Goal: Task Accomplishment & Management: Manage account settings

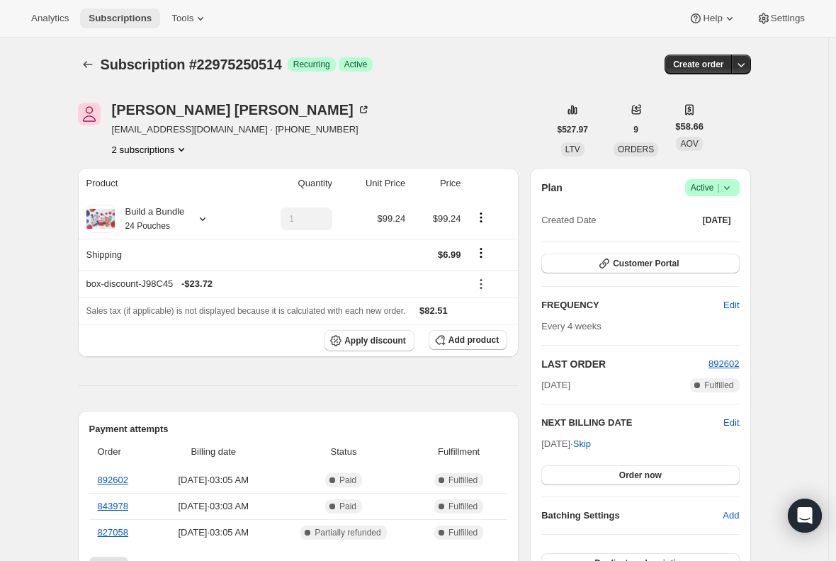
click at [113, 13] on span "Subscriptions" at bounding box center [120, 18] width 63 height 11
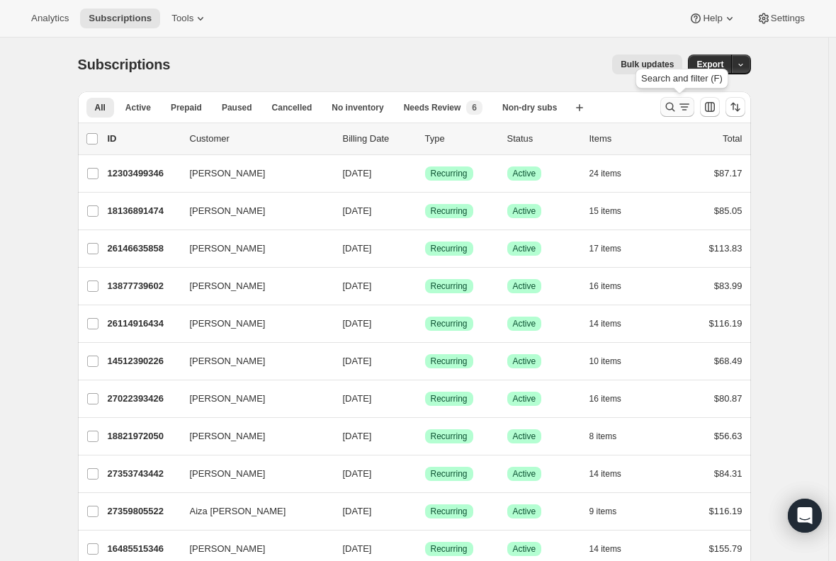
click at [677, 105] on icon "Search and filter results" at bounding box center [670, 107] width 14 height 14
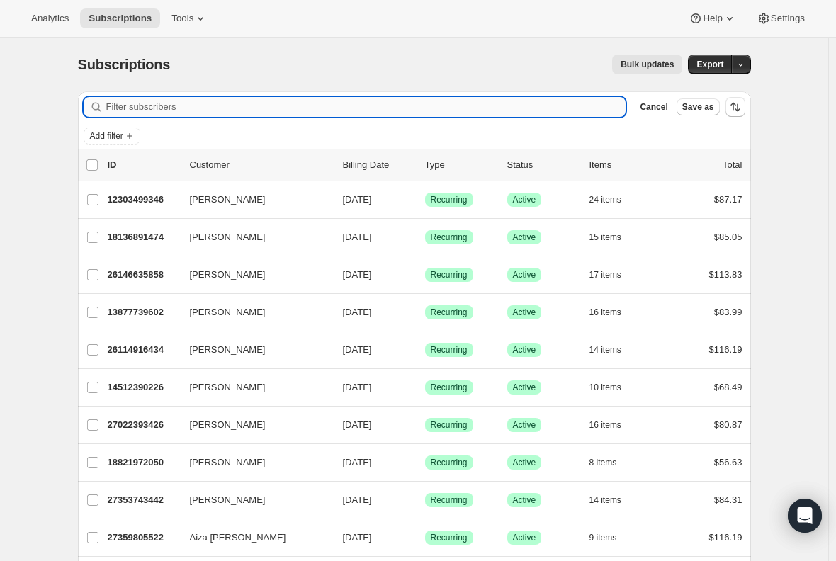
click at [207, 108] on input "Filter subscribers" at bounding box center [366, 107] width 520 height 20
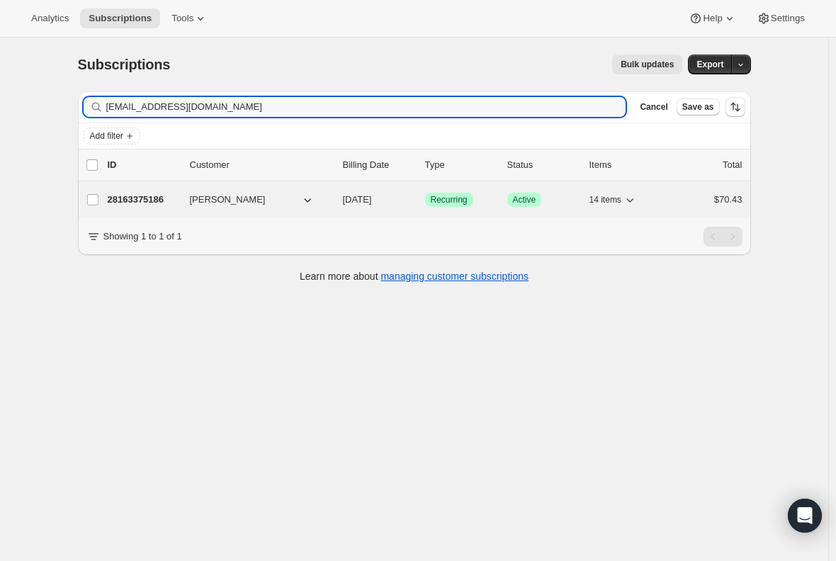
type input "[EMAIL_ADDRESS][DOMAIN_NAME]"
click at [139, 198] on p "28163375186" at bounding box center [143, 200] width 71 height 14
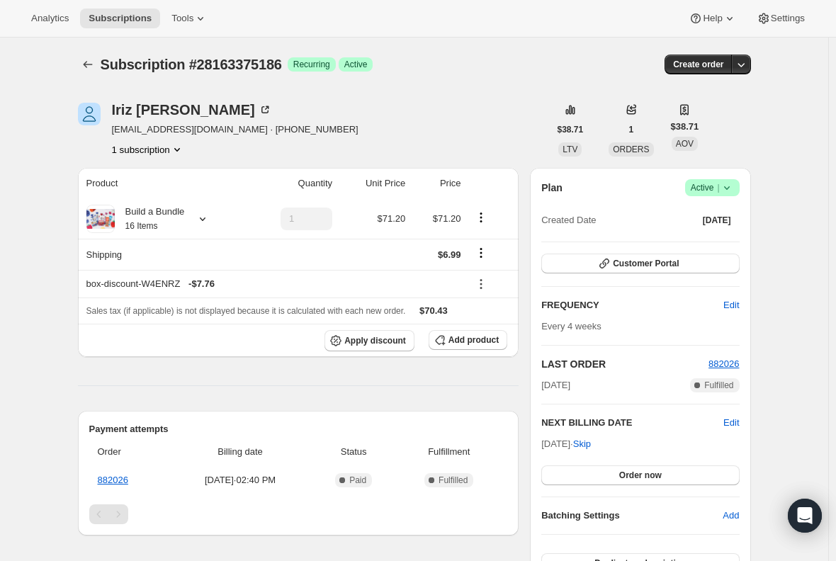
click at [734, 192] on icon at bounding box center [727, 188] width 14 height 14
click at [729, 247] on button "Cancel subscription" at bounding box center [716, 239] width 89 height 23
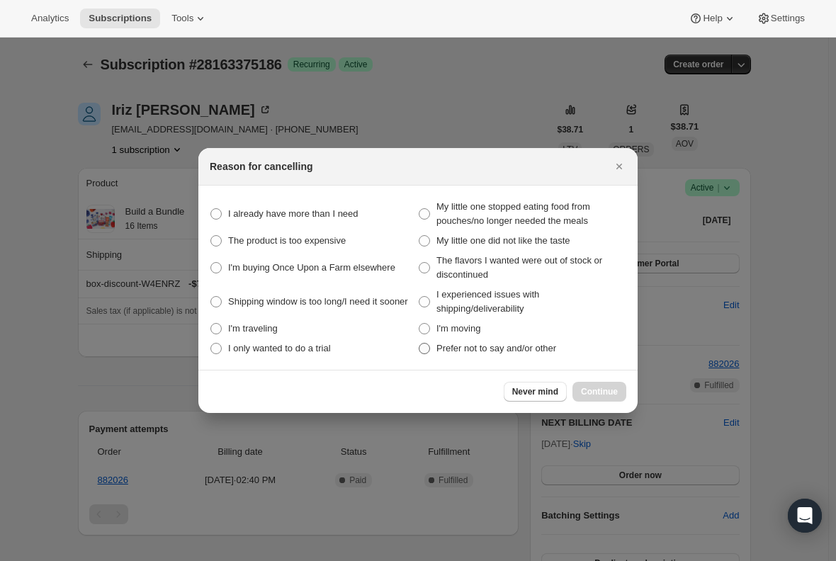
click at [424, 351] on span ":r47t:" at bounding box center [424, 348] width 11 height 11
click at [419, 344] on other "Prefer not to say and/or other" at bounding box center [419, 343] width 1 height 1
radio other "true"
click at [597, 387] on span "Continue" at bounding box center [599, 391] width 37 height 11
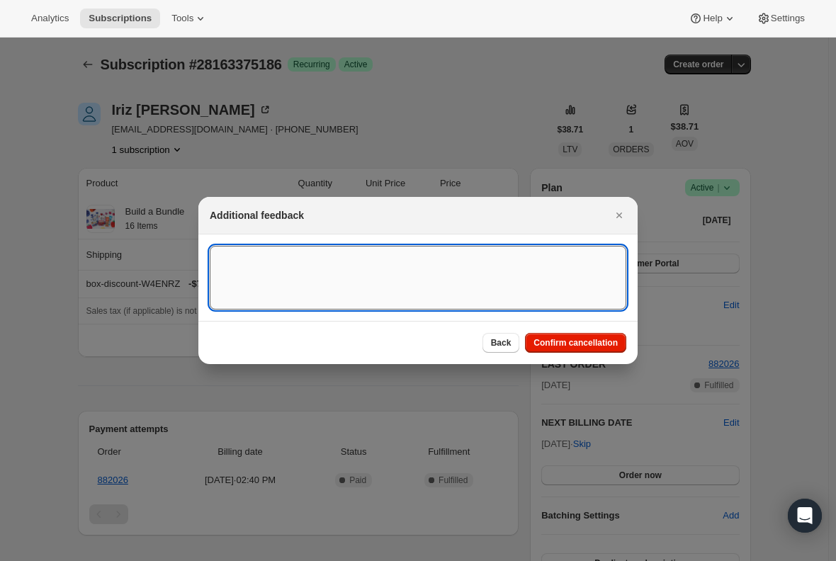
click at [297, 268] on textarea ":r47t:" at bounding box center [418, 278] width 417 height 64
type textarea "Canceled per req."
click at [570, 335] on button "Confirm cancellation" at bounding box center [575, 343] width 101 height 20
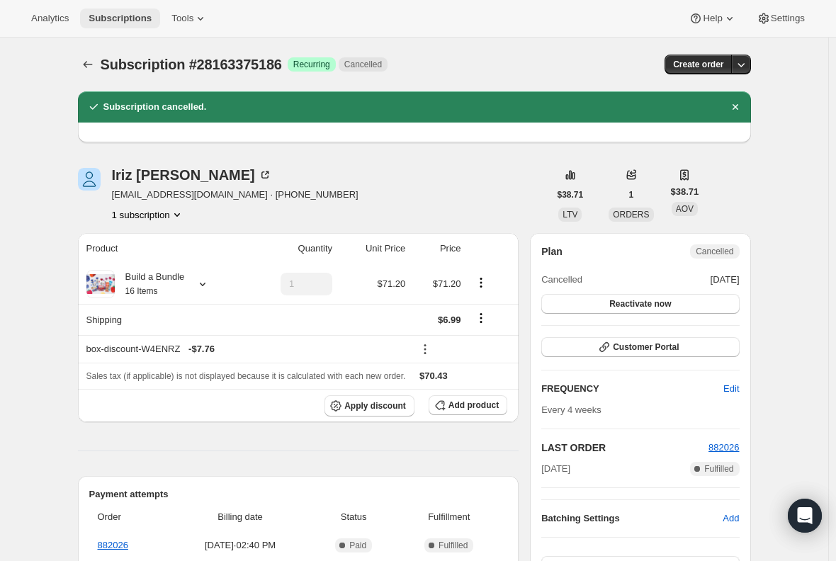
click at [111, 18] on span "Subscriptions" at bounding box center [120, 18] width 63 height 11
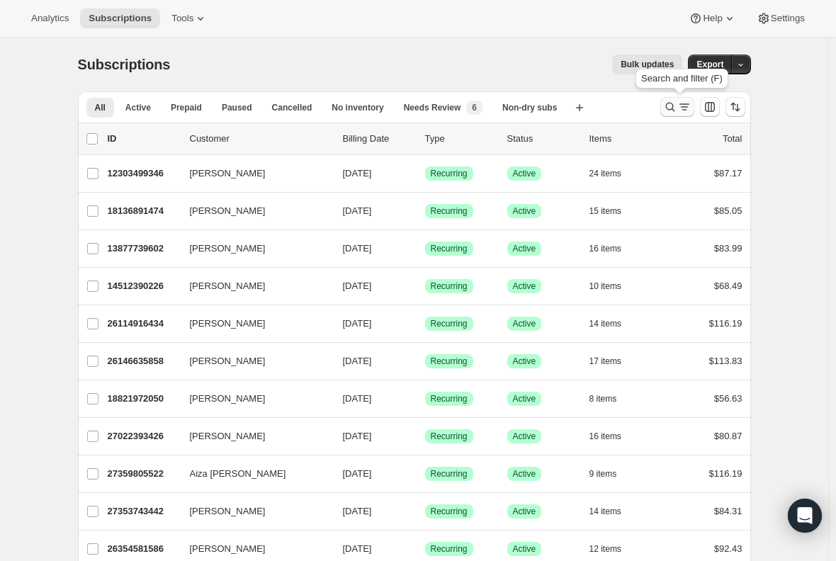
click at [674, 112] on icon "Search and filter results" at bounding box center [670, 107] width 14 height 14
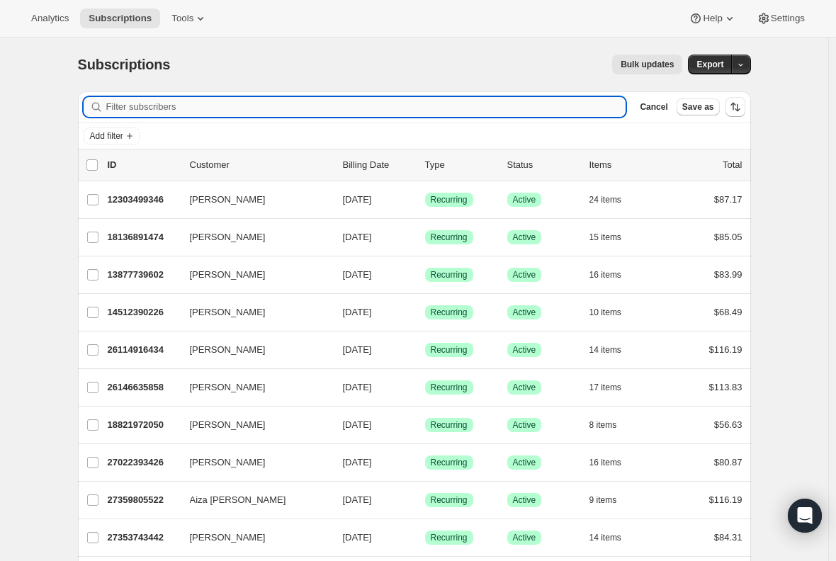
click at [284, 113] on input "Filter subscribers" at bounding box center [366, 107] width 520 height 20
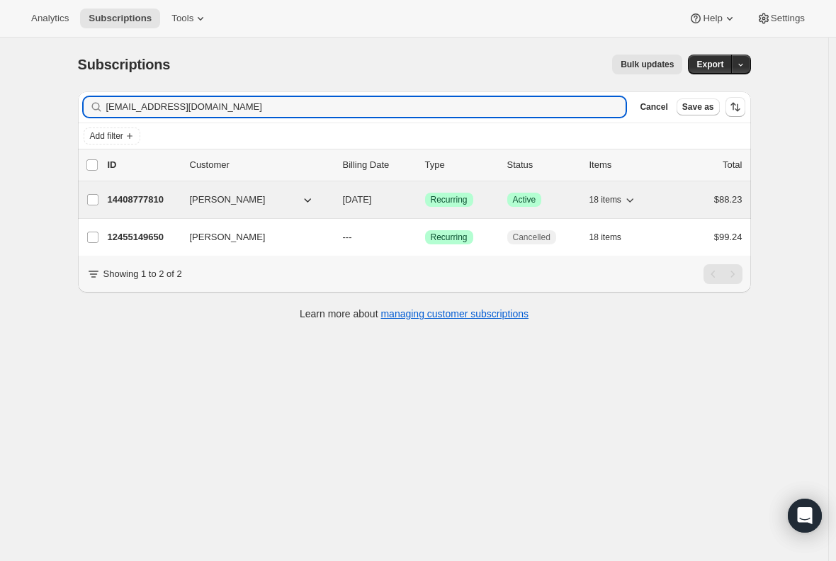
type input "[EMAIL_ADDRESS][DOMAIN_NAME]"
click at [129, 193] on p "14408777810" at bounding box center [143, 200] width 71 height 14
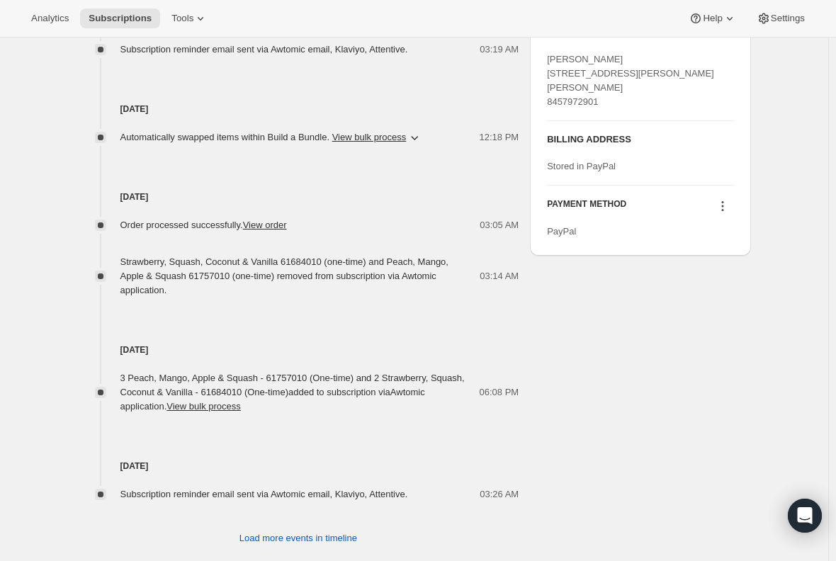
scroll to position [674, 0]
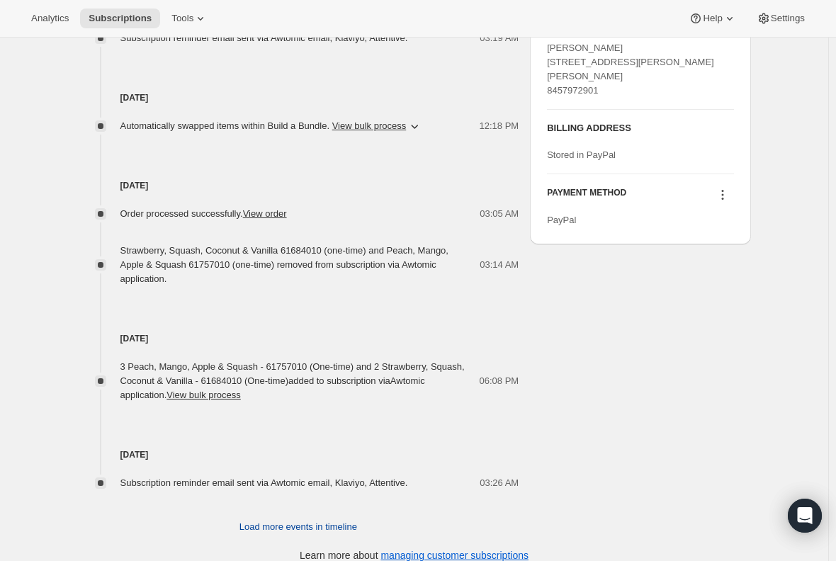
click at [285, 520] on span "Load more events in timeline" at bounding box center [298, 527] width 118 height 14
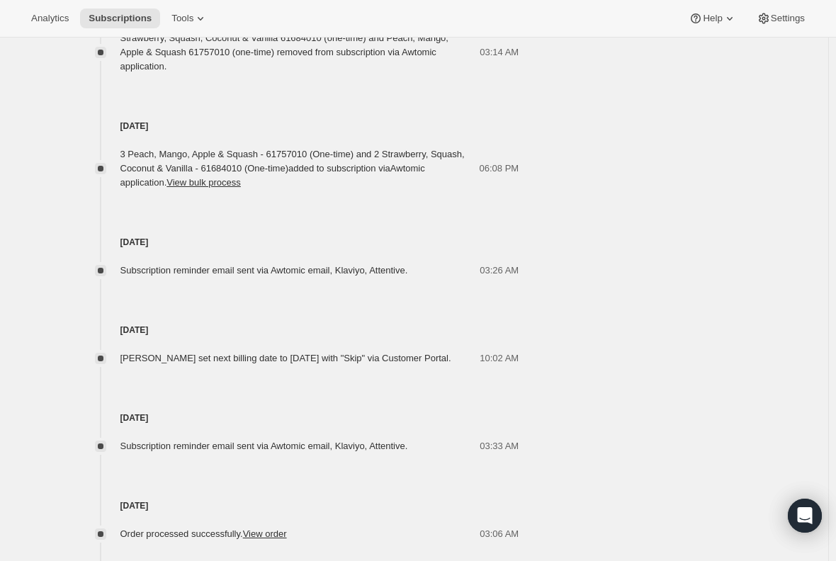
scroll to position [815, 0]
